Goal: Task Accomplishment & Management: Manage account settings

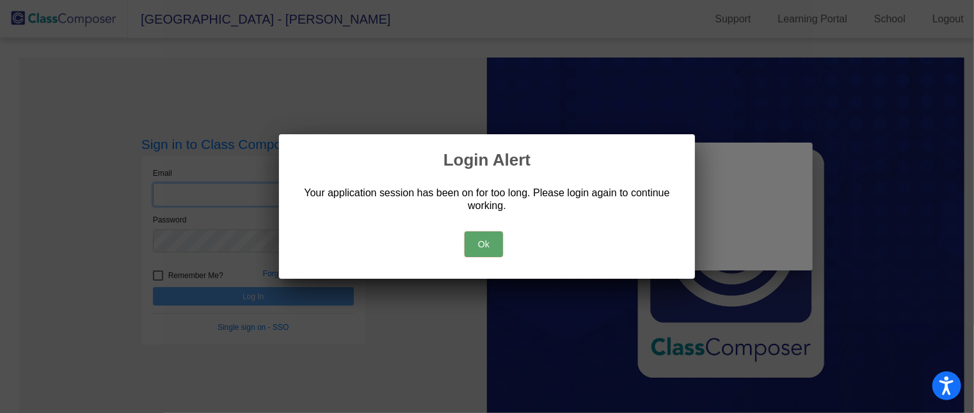
type input "[PERSON_NAME][EMAIL_ADDRESS][DOMAIN_NAME]"
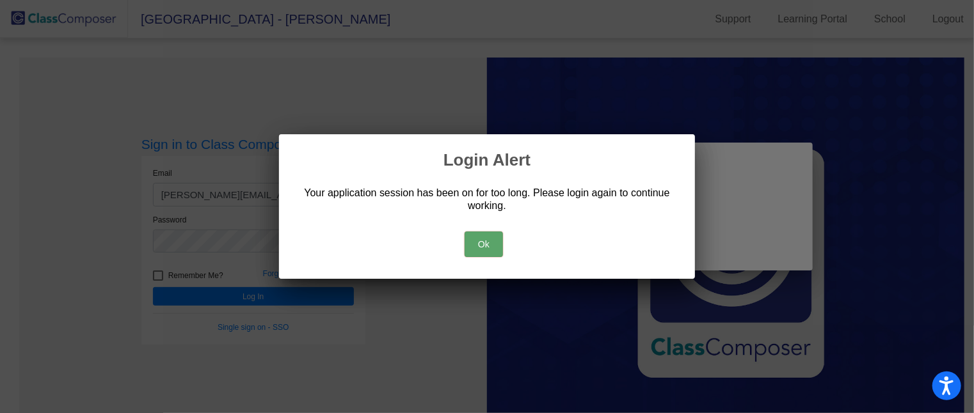
click at [480, 239] on button "Ok" at bounding box center [483, 245] width 38 height 26
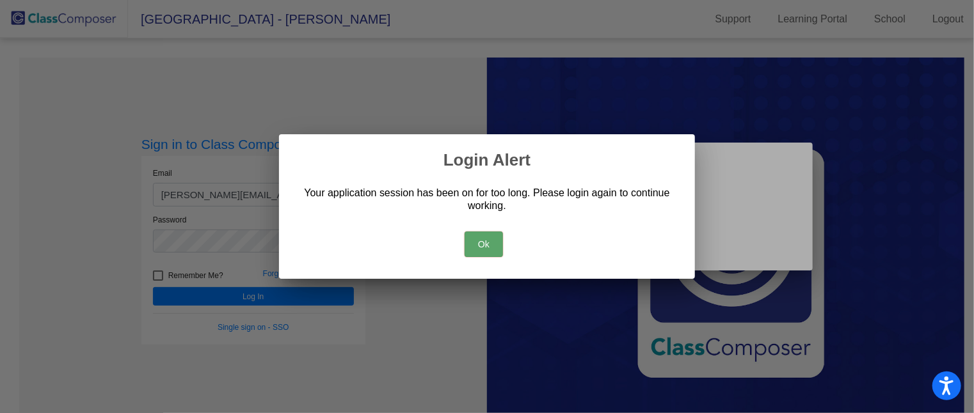
click at [483, 253] on button "Ok" at bounding box center [483, 245] width 38 height 26
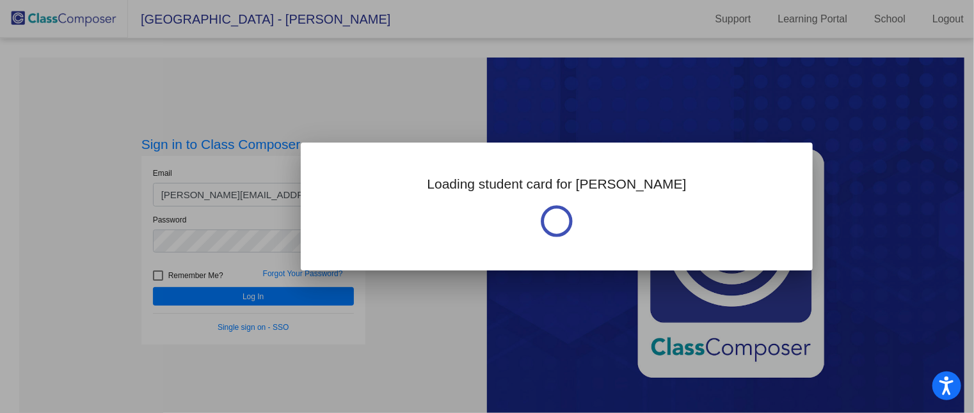
click at [314, 296] on div at bounding box center [487, 206] width 974 height 413
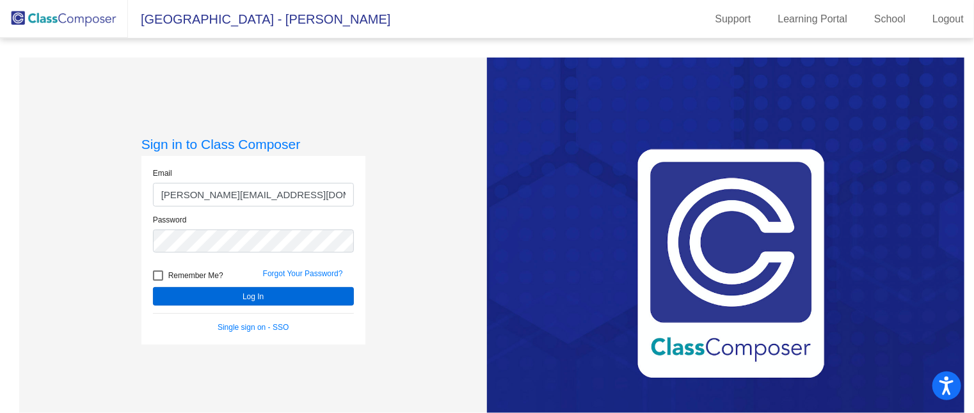
click at [305, 299] on button "Log In" at bounding box center [253, 296] width 201 height 19
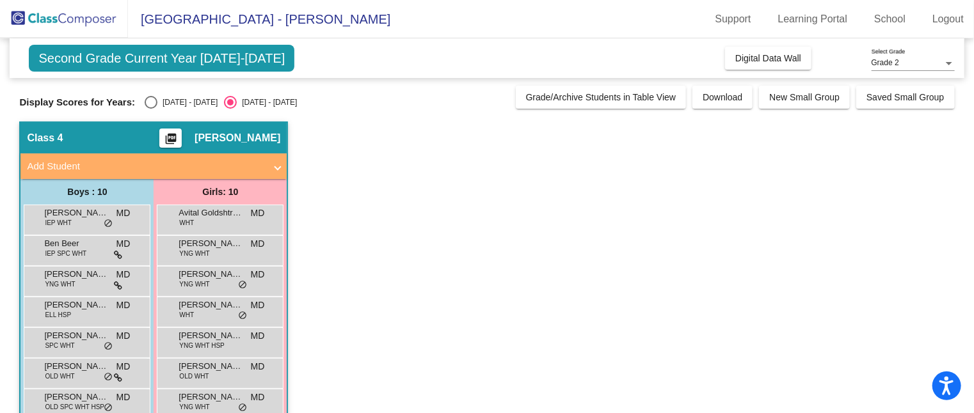
click at [151, 102] on div "Select an option" at bounding box center [151, 102] width 0 height 0
click at [150, 109] on input "[DATE] - [DATE]" at bounding box center [150, 109] width 1 height 1
radio input "true"
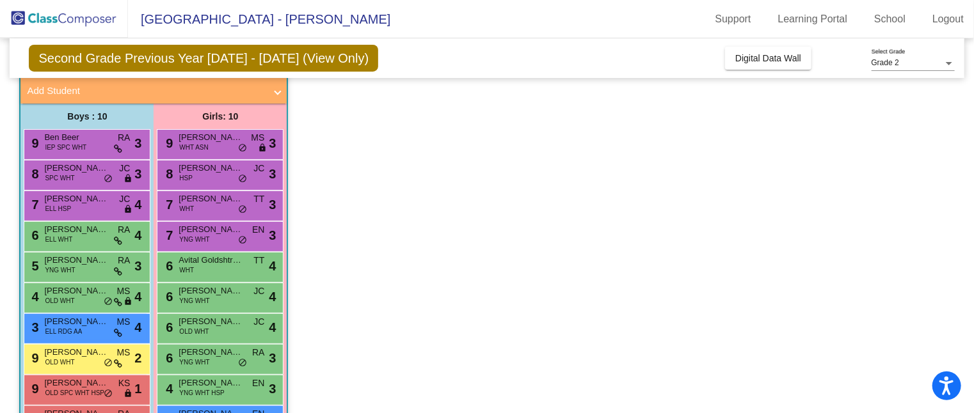
scroll to position [118, 0]
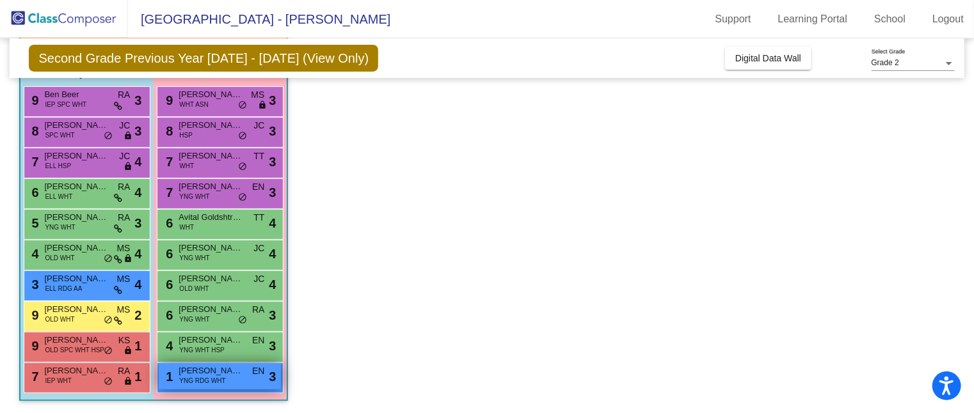
click at [257, 375] on span "EN" at bounding box center [258, 371] width 12 height 13
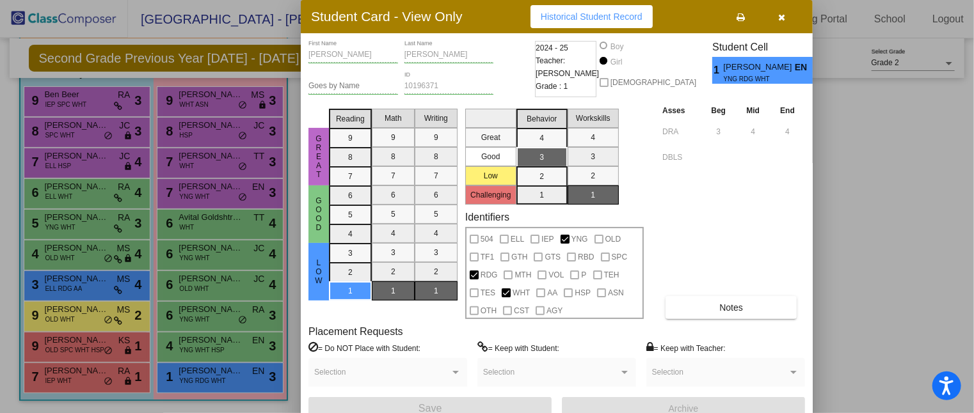
click at [783, 19] on icon "button" at bounding box center [782, 17] width 7 height 9
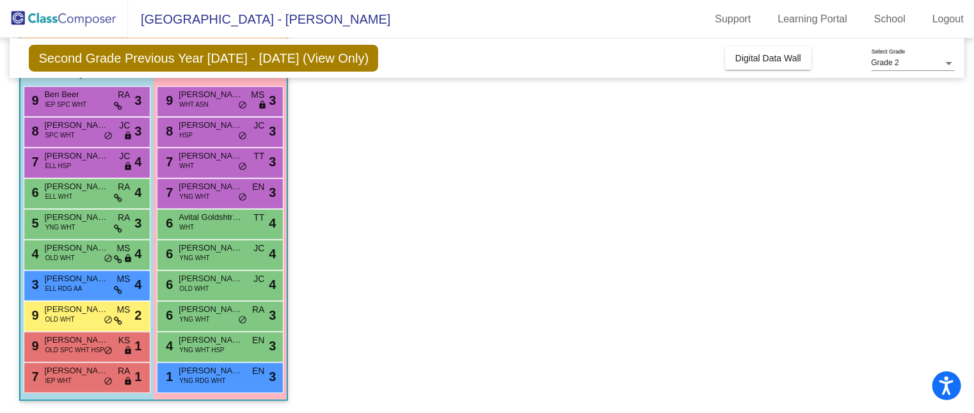
click at [111, 371] on div "7 [PERSON_NAME] IEP WHT RA lock do_not_disturb_alt 1" at bounding box center [85, 376] width 122 height 26
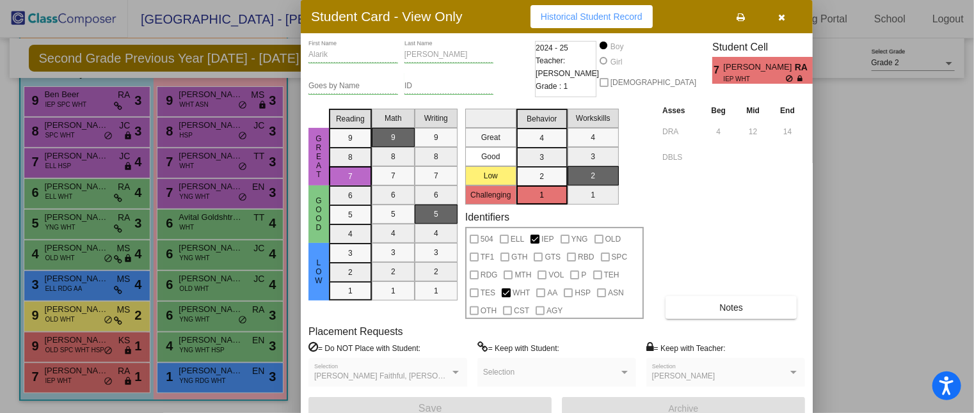
click at [109, 342] on div at bounding box center [487, 206] width 974 height 413
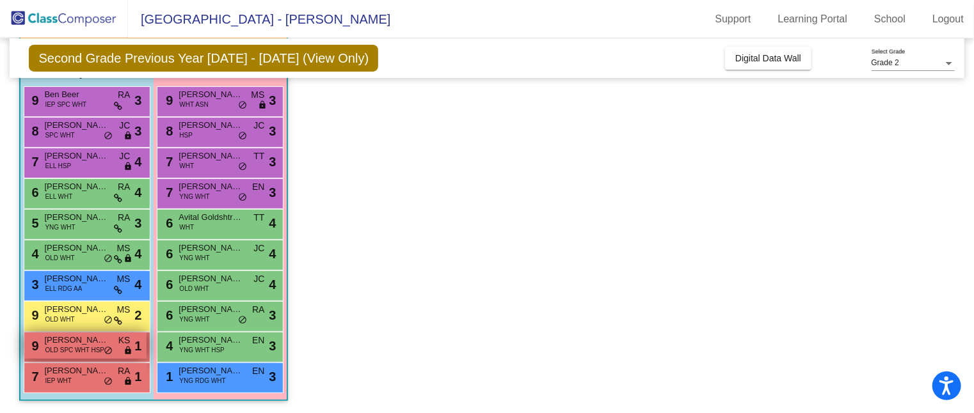
click at [123, 344] on span "KS" at bounding box center [124, 340] width 12 height 13
